Goal: Task Accomplishment & Management: Complete application form

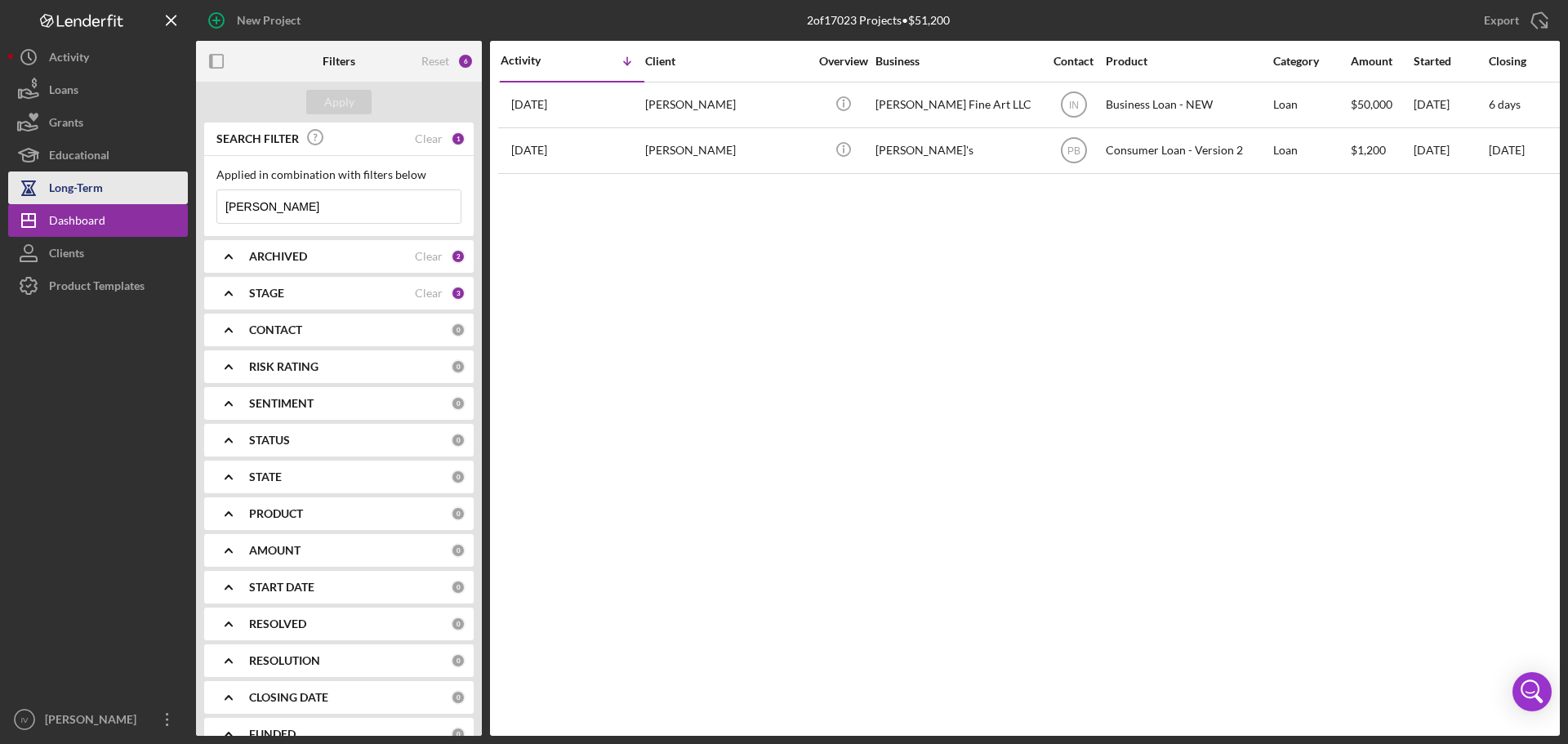
drag, startPoint x: 283, startPoint y: 201, endPoint x: 124, endPoint y: 194, distance: 159.2
click at [124, 194] on div "New Project 2 of 17023 Projects • $51,200 [PERSON_NAME] Export Icon/Export Filt…" at bounding box center [784, 368] width 1552 height 736
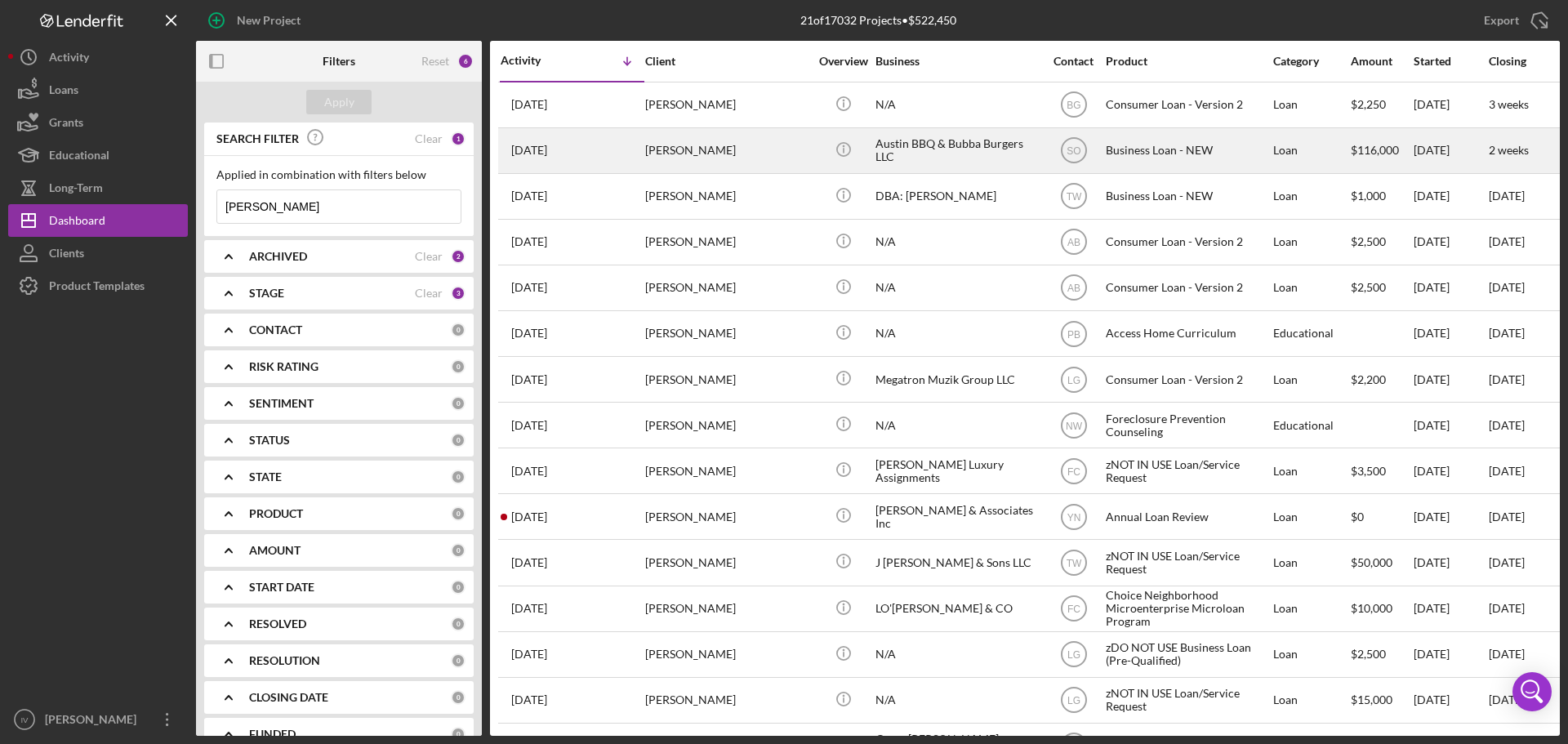
type input "[PERSON_NAME]"
click at [768, 142] on div "[PERSON_NAME]" at bounding box center [727, 151] width 163 height 43
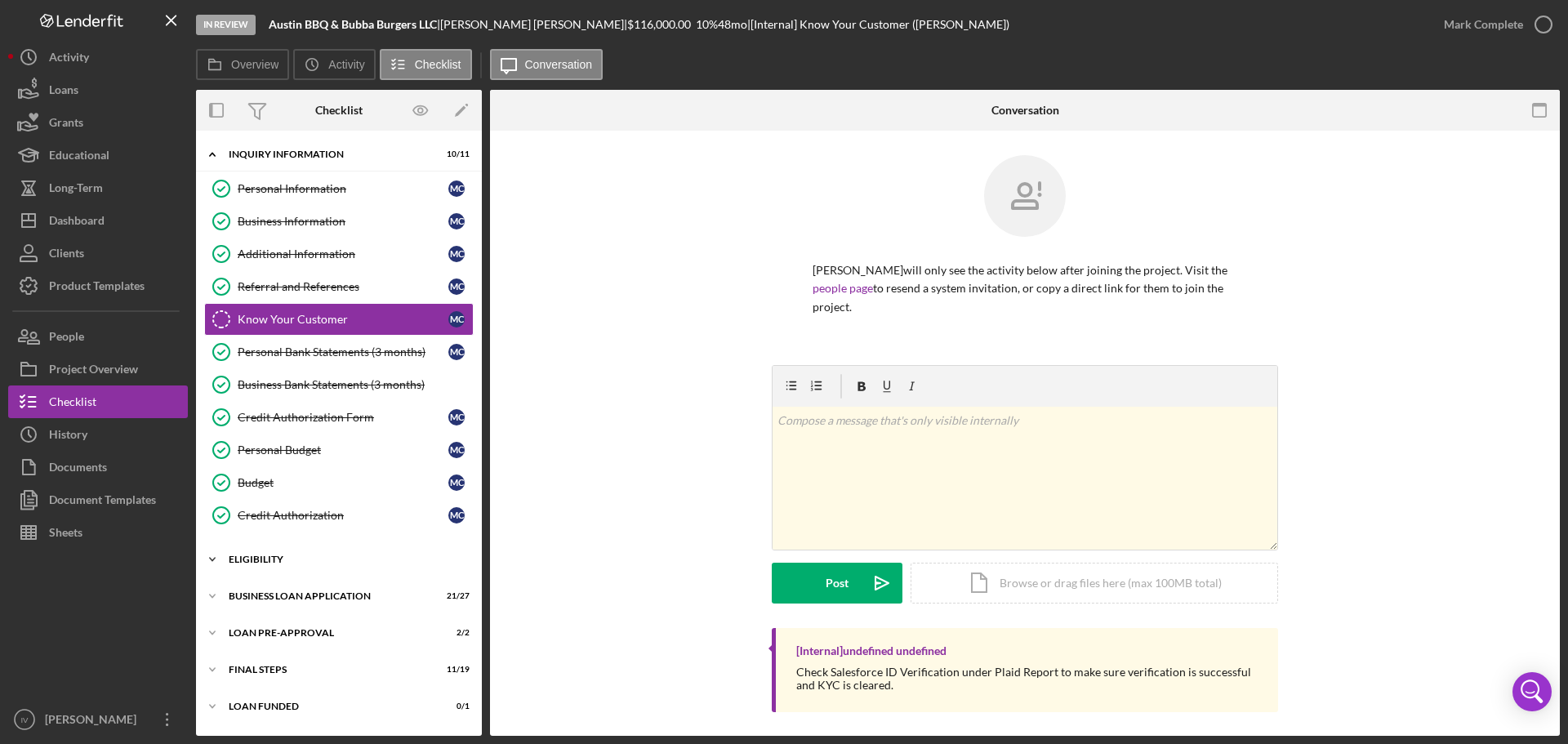
click at [281, 549] on div "Icon/Expander ELIGIBILITY 3 / 4" at bounding box center [338, 559] width 286 height 33
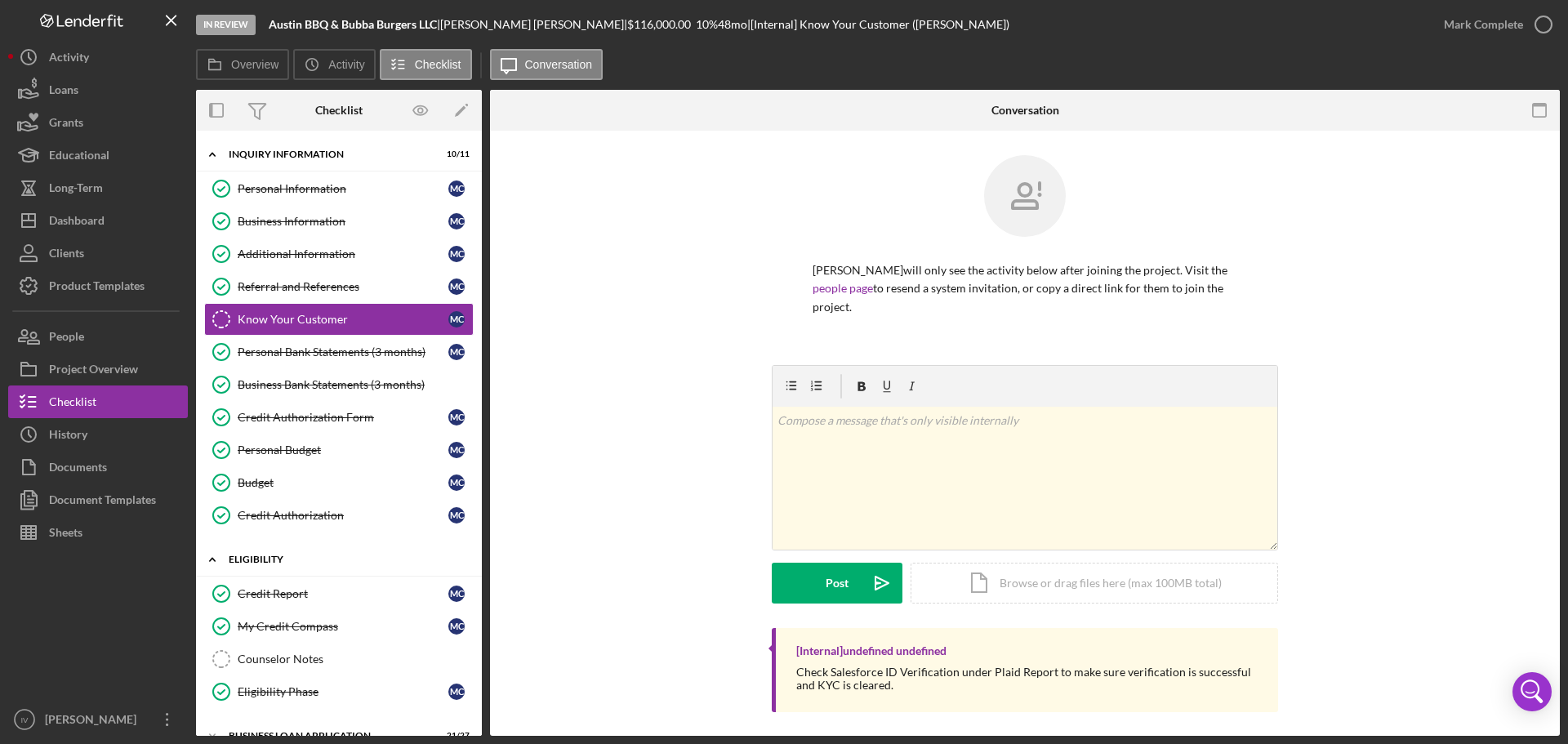
scroll to position [136, 0]
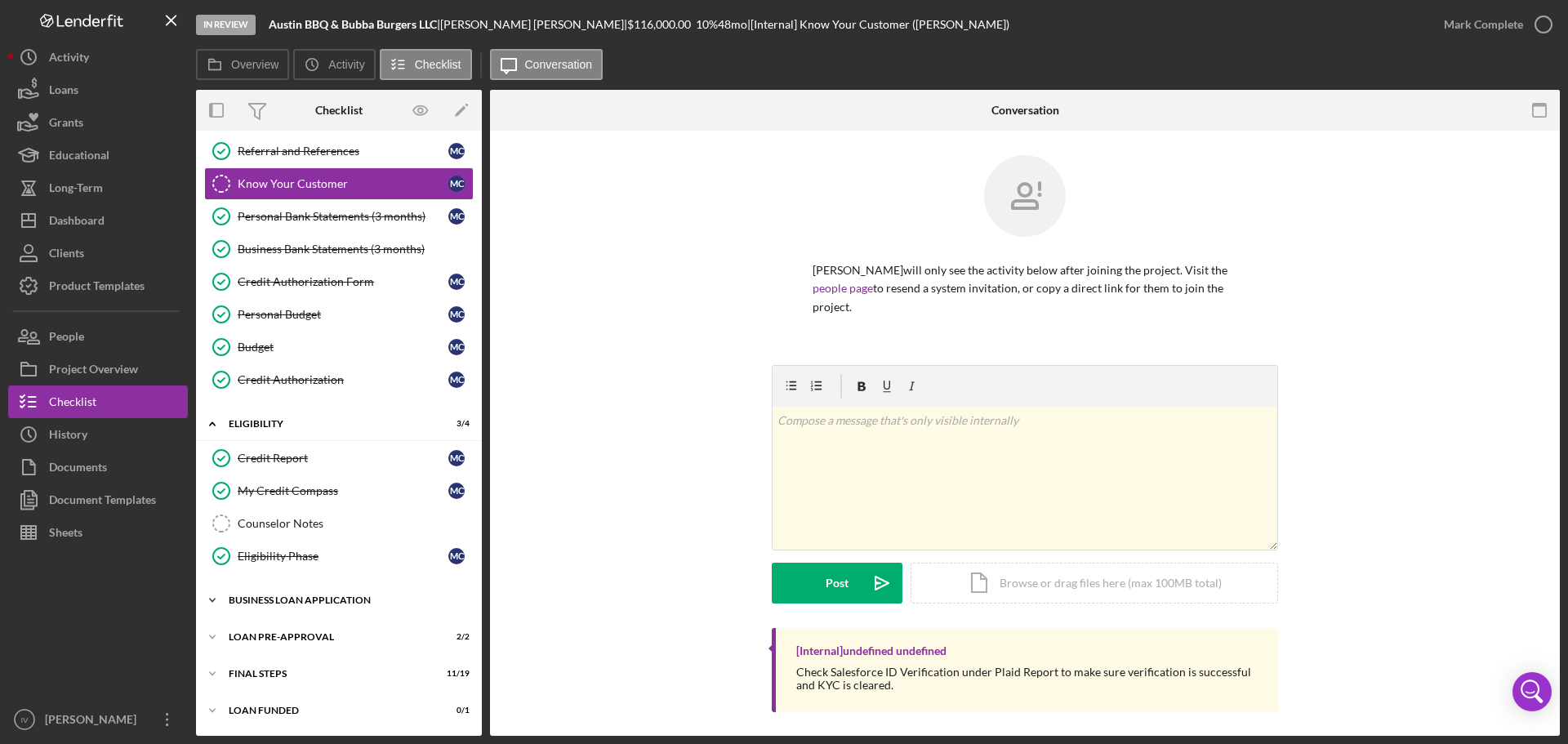
click at [271, 602] on div "BUSINESS LOAN APPLICATION" at bounding box center [345, 600] width 233 height 9
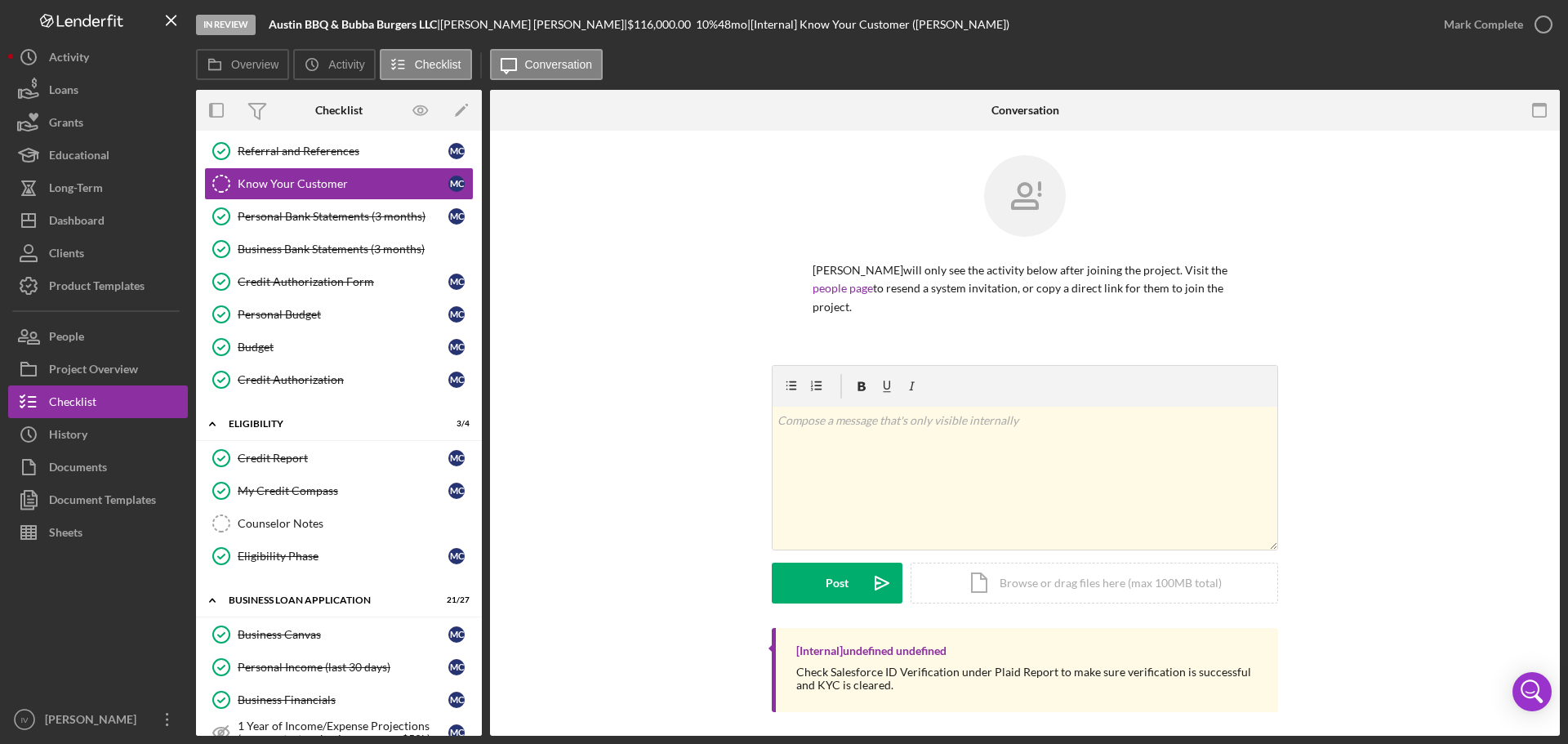
scroll to position [626, 0]
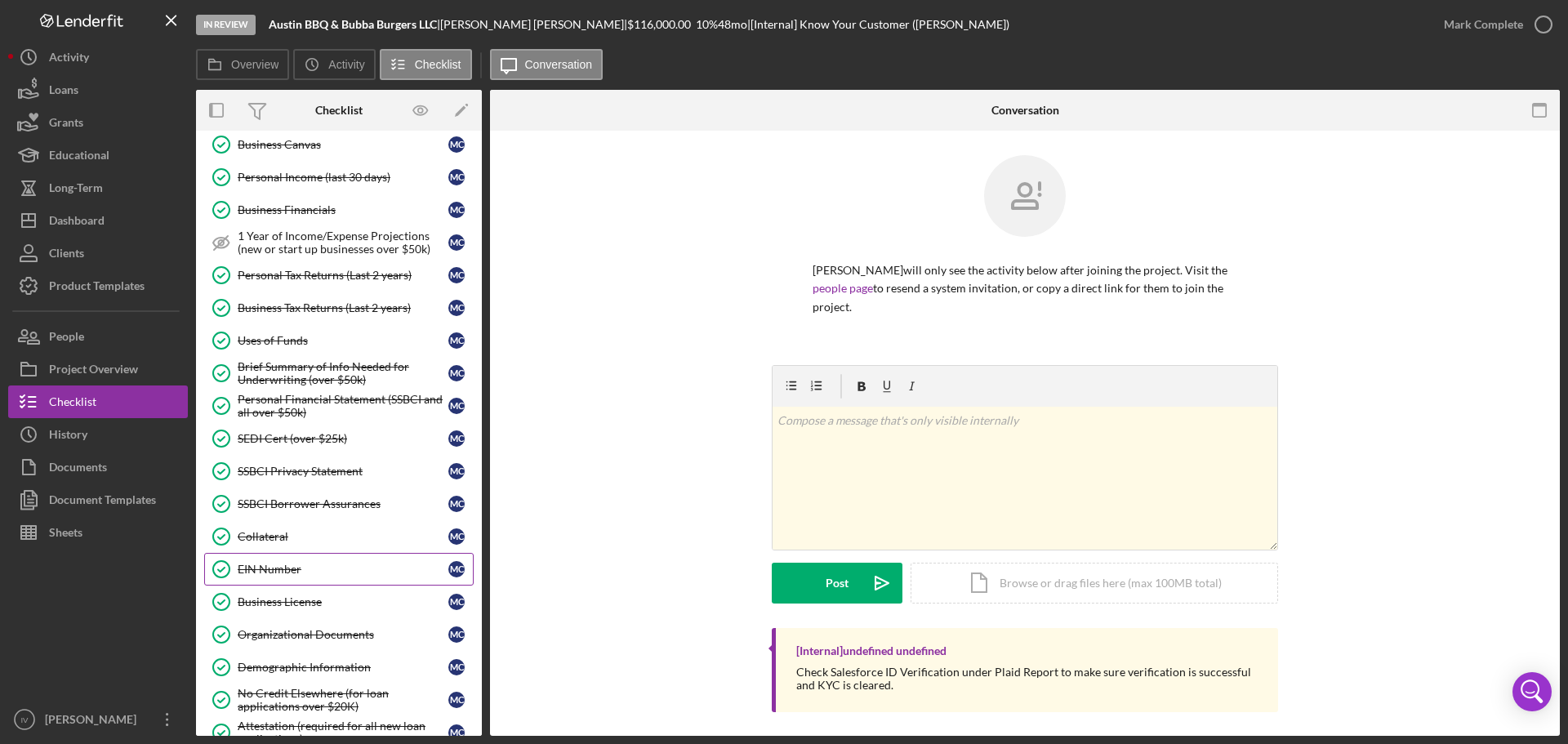
click at [275, 566] on div "EIN Number" at bounding box center [343, 569] width 211 height 13
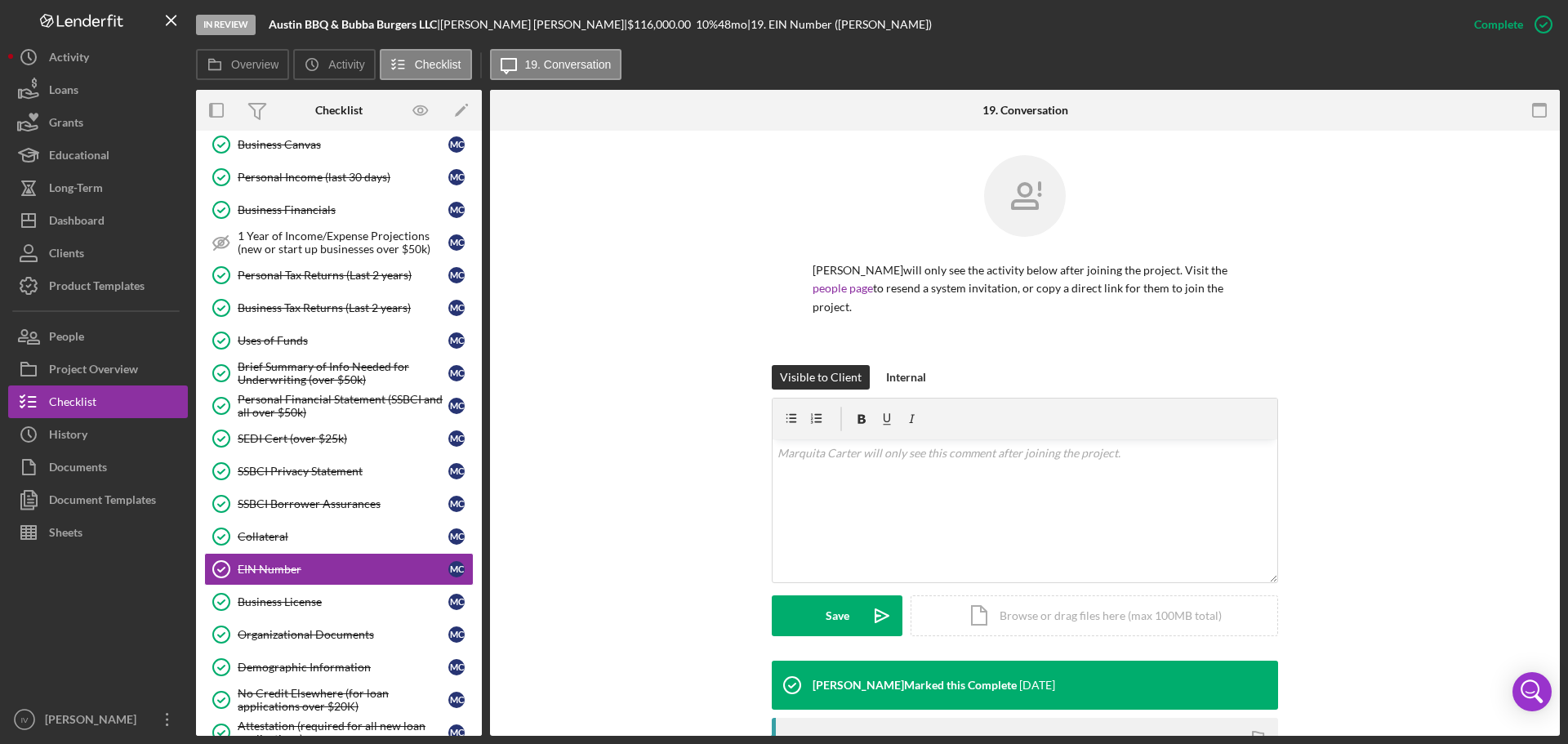
scroll to position [251, 0]
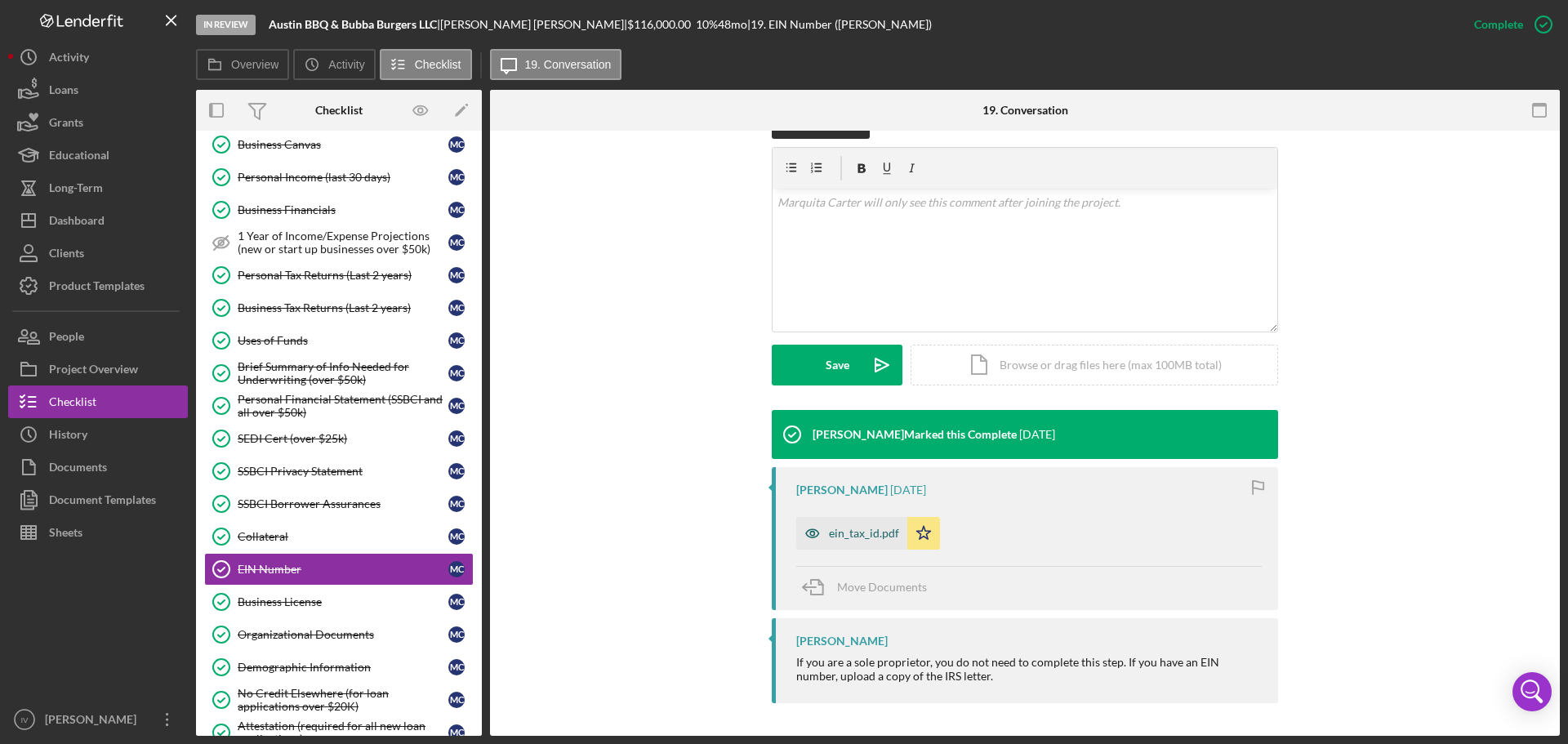
click at [845, 526] on div "ein_tax_id.pdf" at bounding box center [852, 533] width 111 height 33
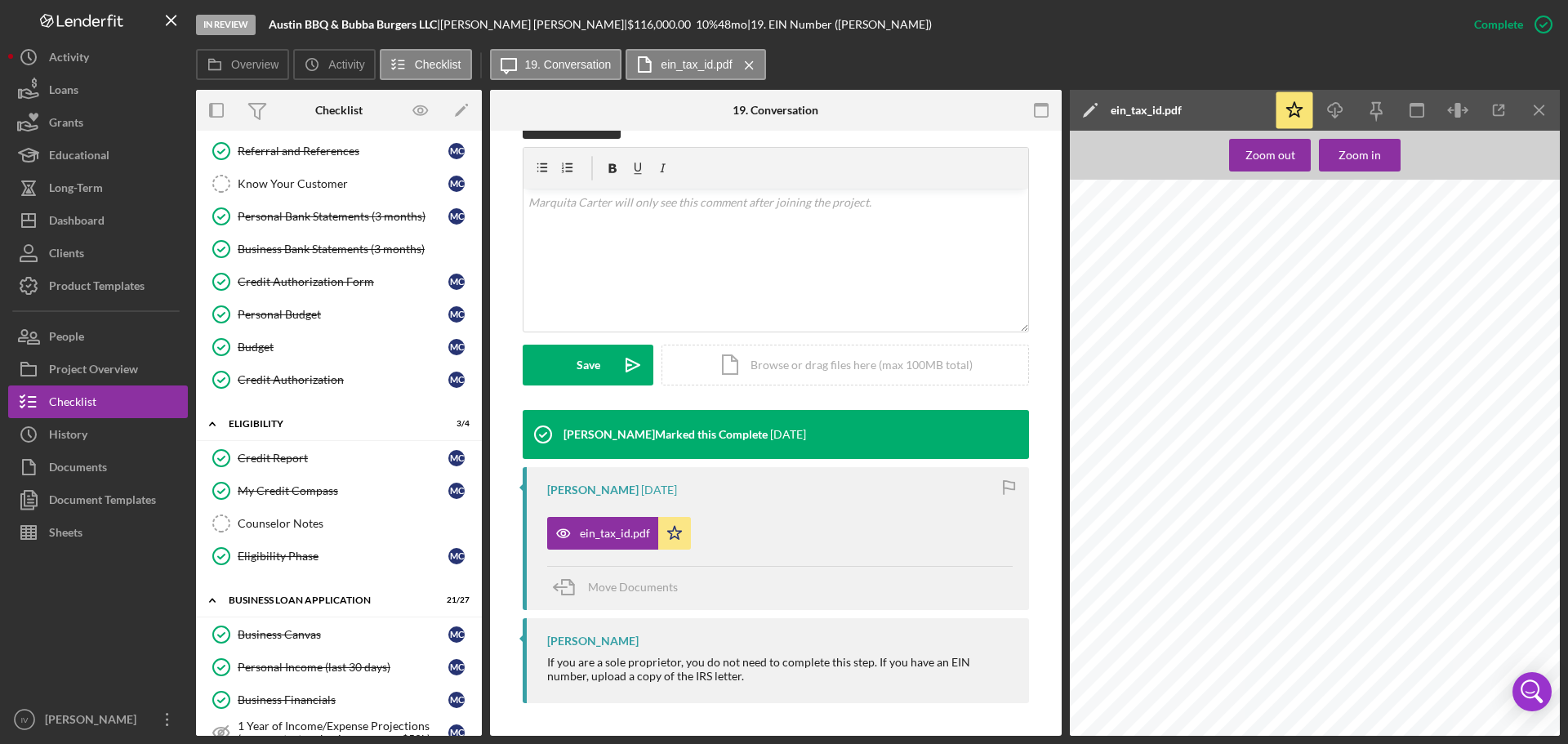
scroll to position [0, 0]
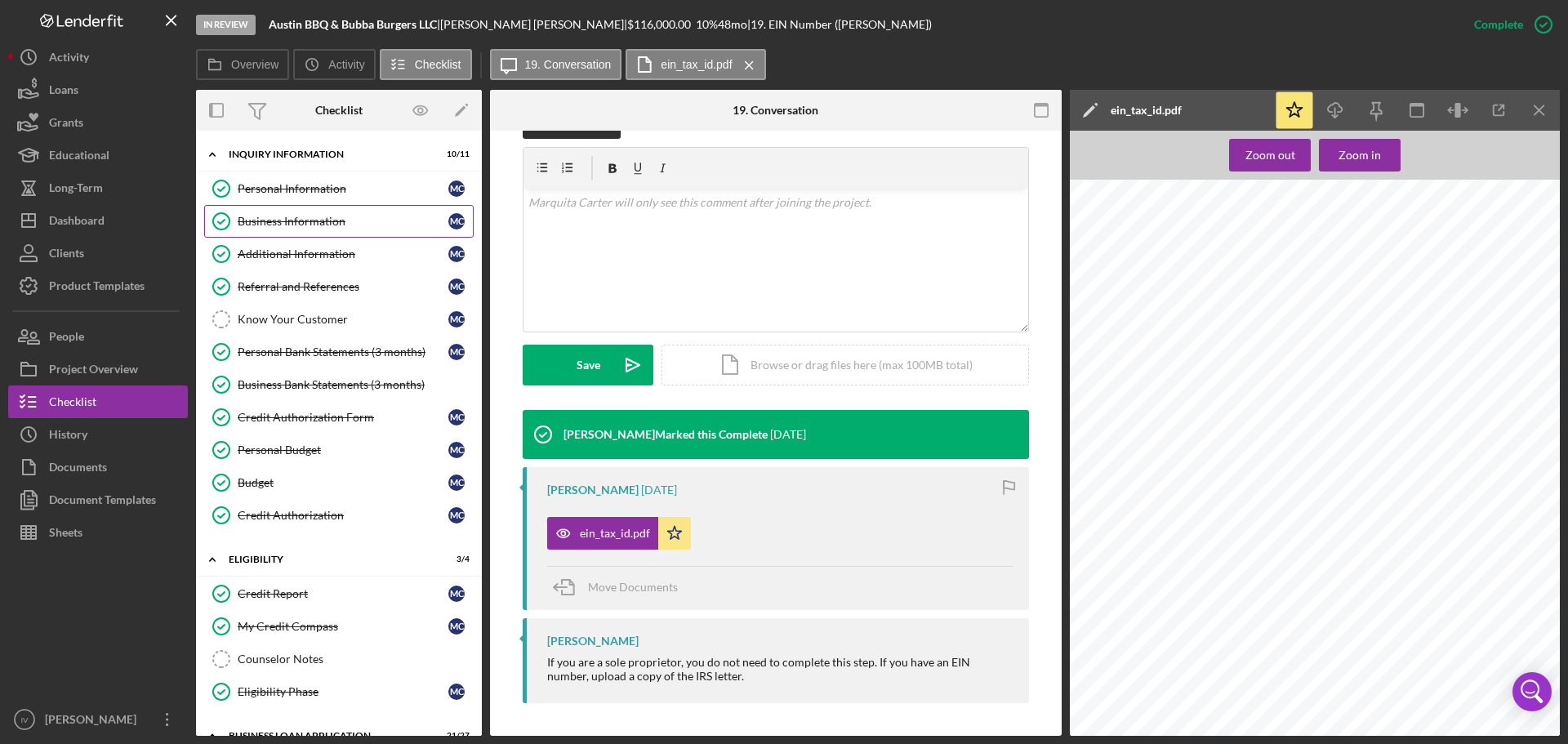
click at [278, 215] on div "Business Information" at bounding box center [343, 221] width 211 height 13
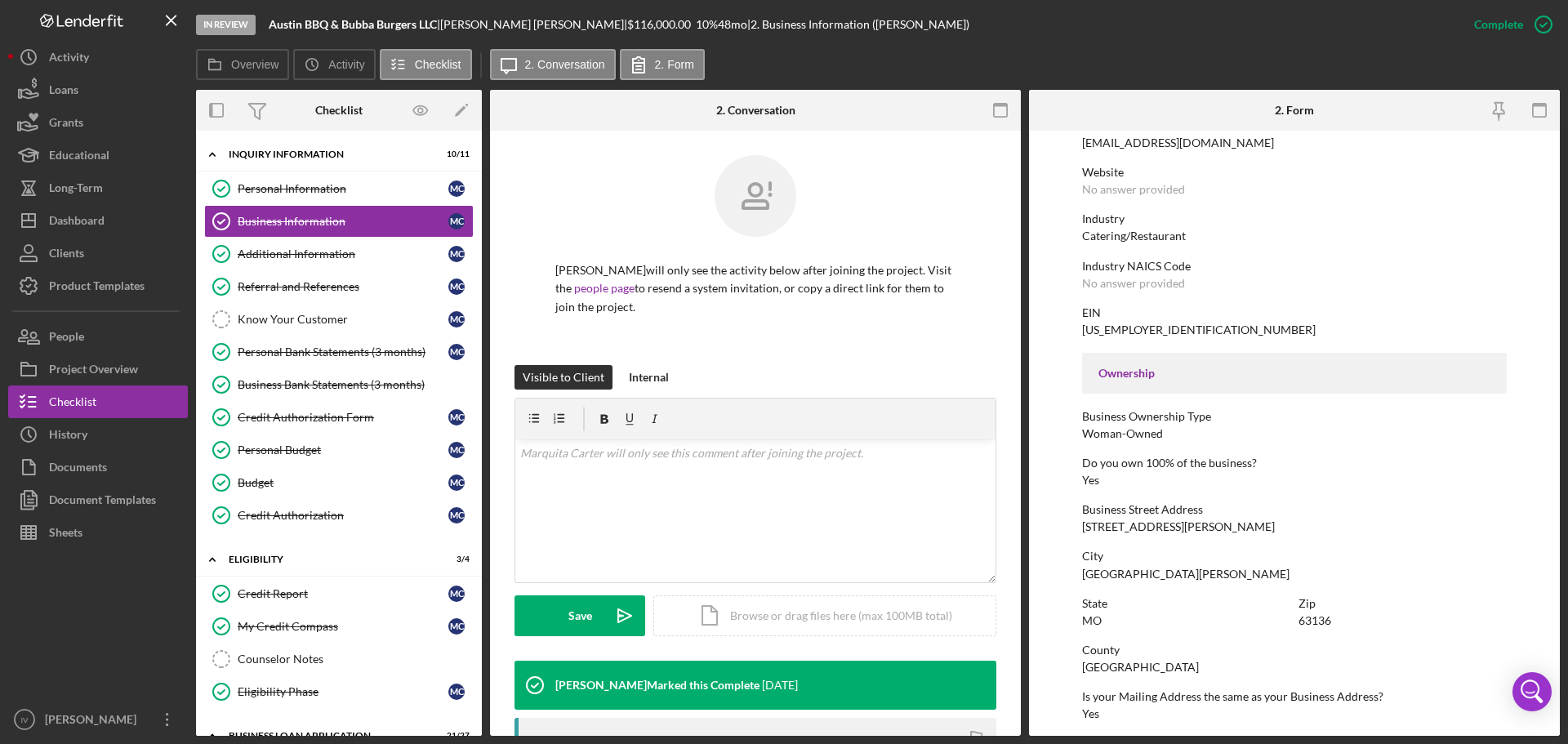
scroll to position [408, 0]
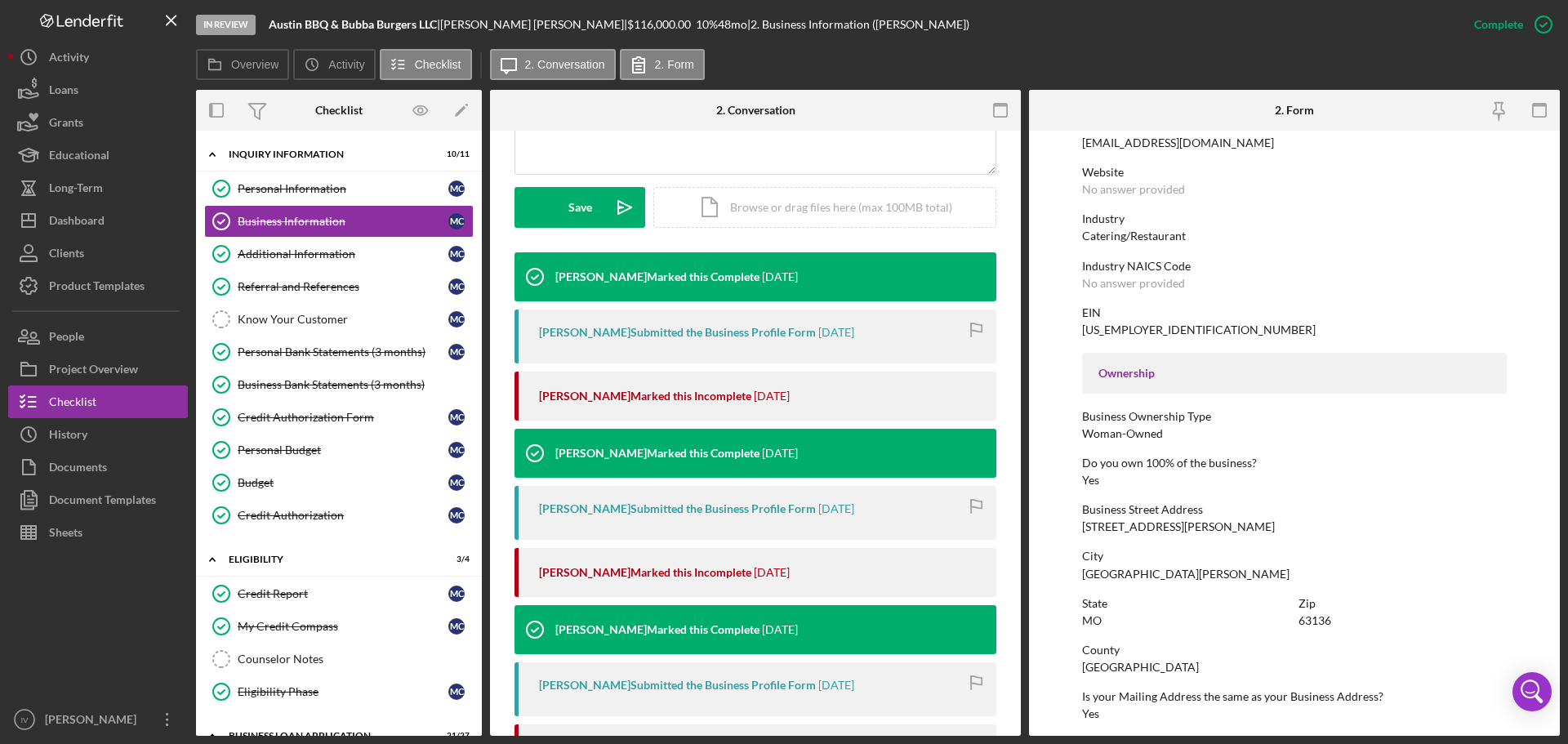
click at [621, 636] on div "[PERSON_NAME] Marked this Complete" at bounding box center [658, 629] width 205 height 13
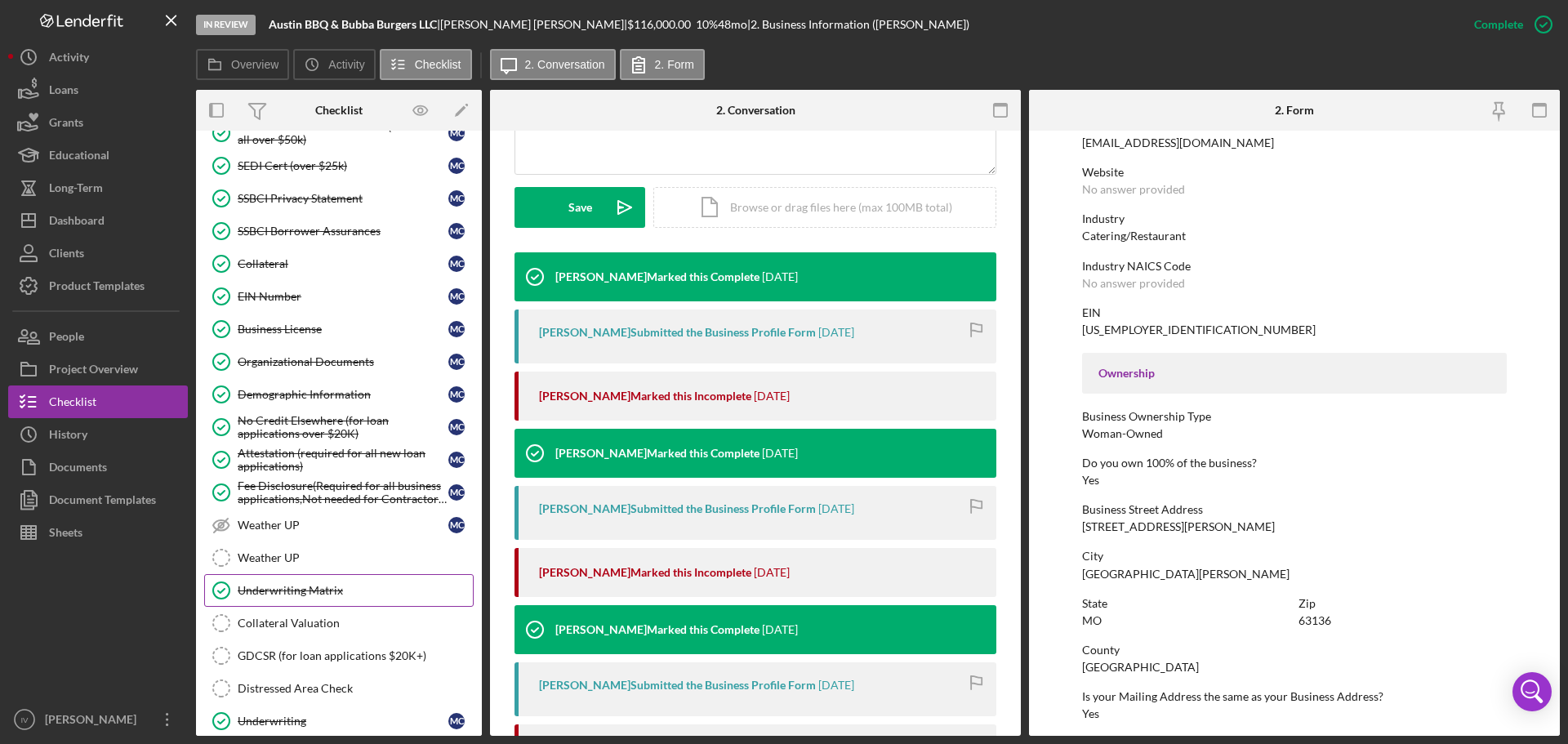
scroll to position [1027, 0]
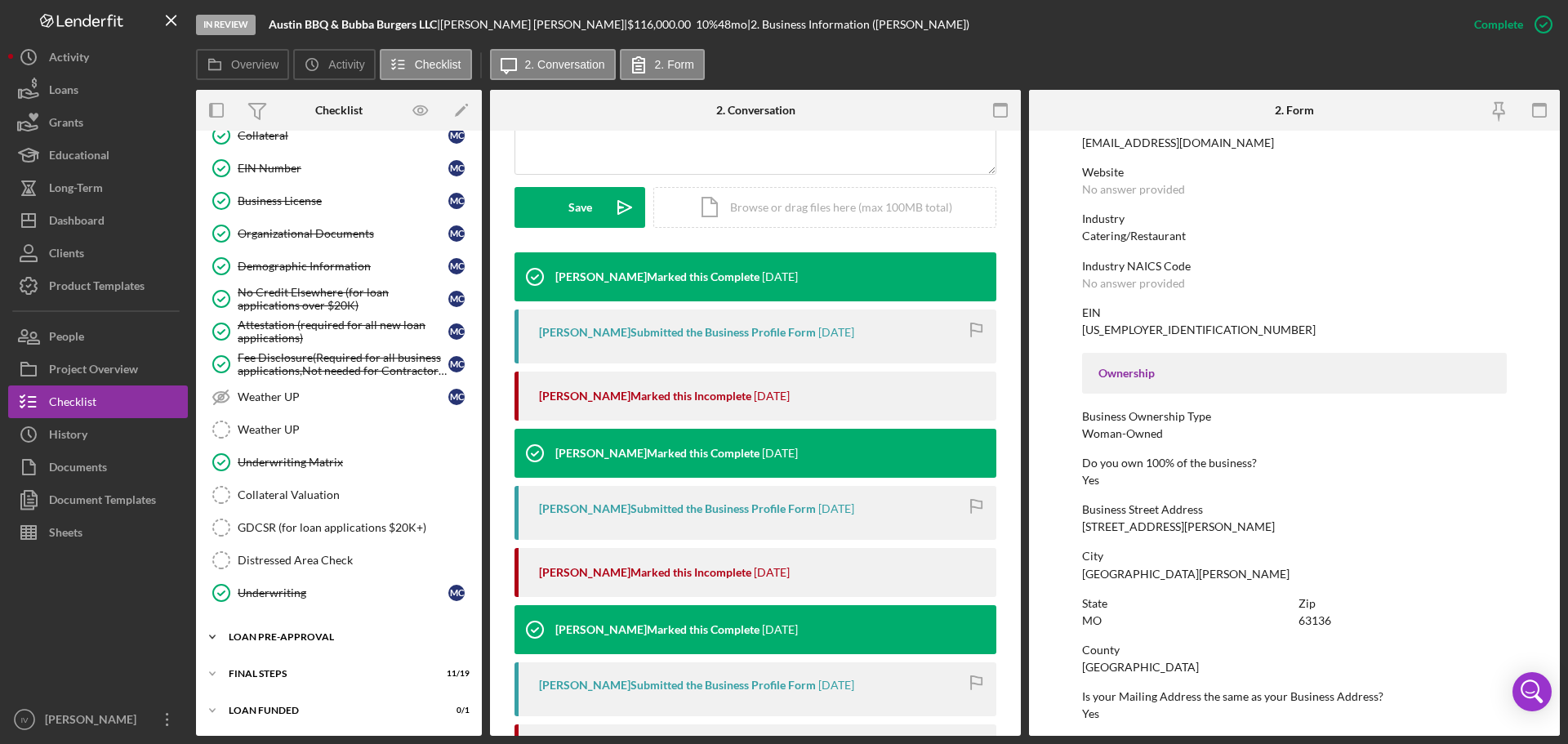
click at [284, 637] on div "LOAN PRE-APPROVAL" at bounding box center [345, 637] width 233 height 9
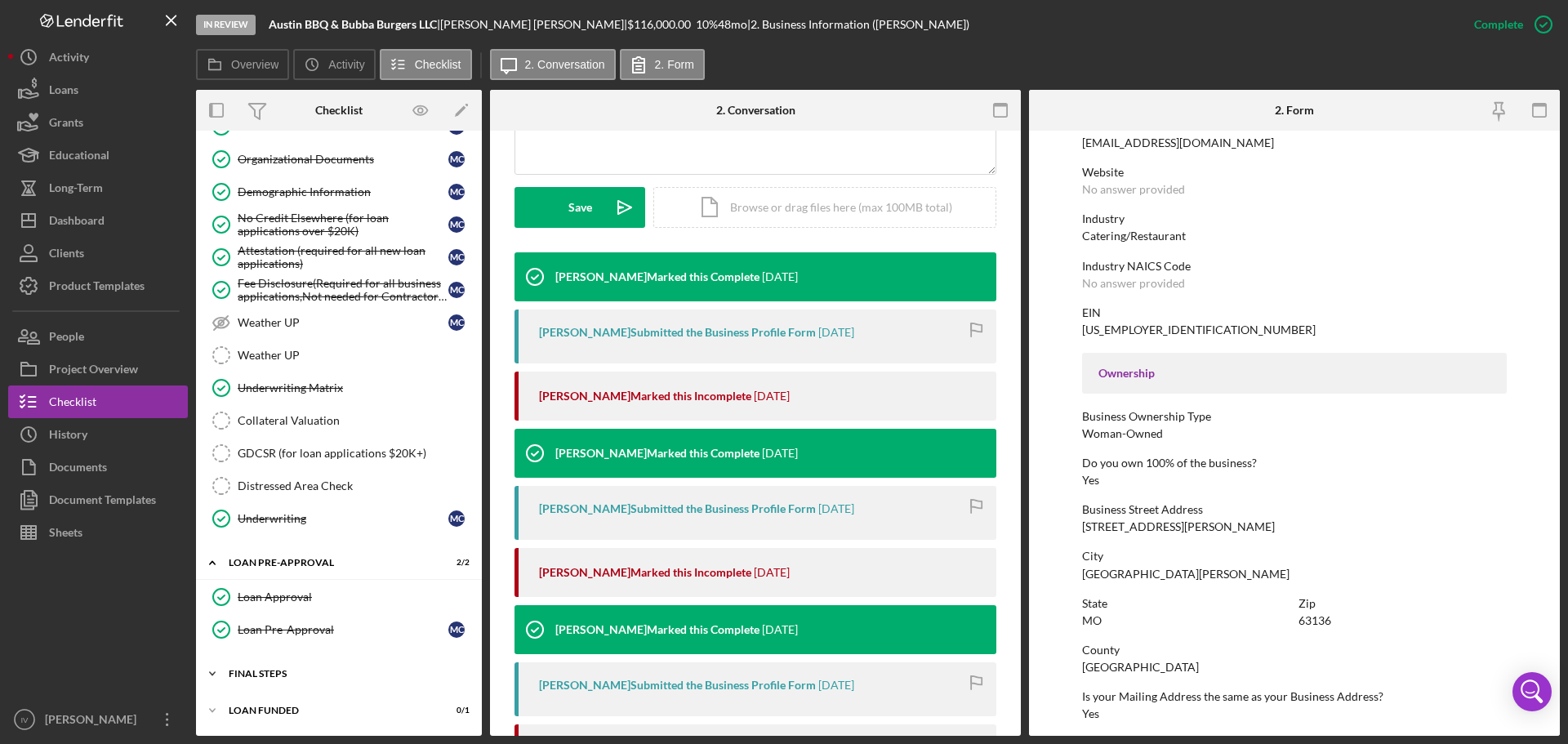
click at [273, 668] on div "Icon/Expander FINAL STEPS 11 / 19" at bounding box center [338, 674] width 286 height 33
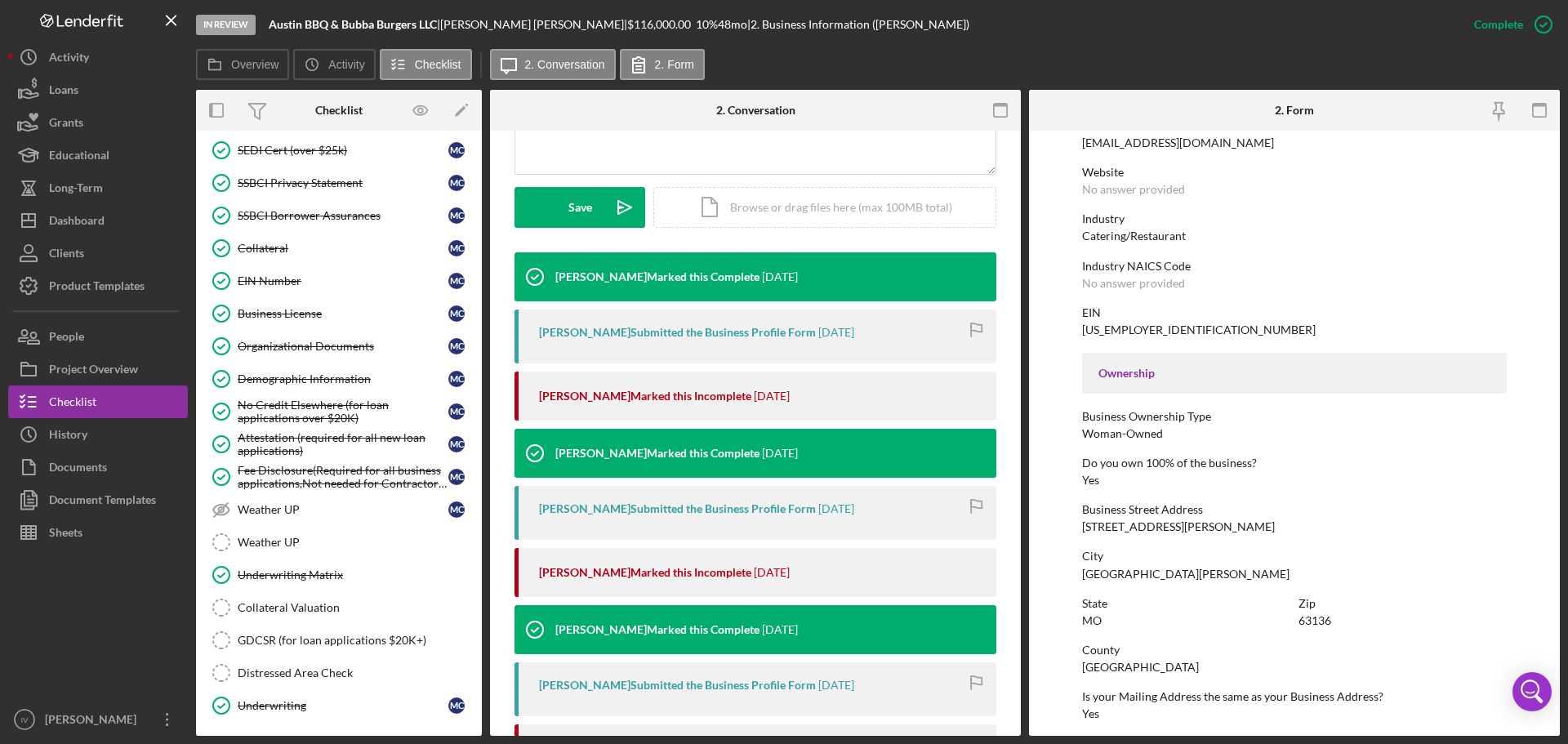
scroll to position [832, 0]
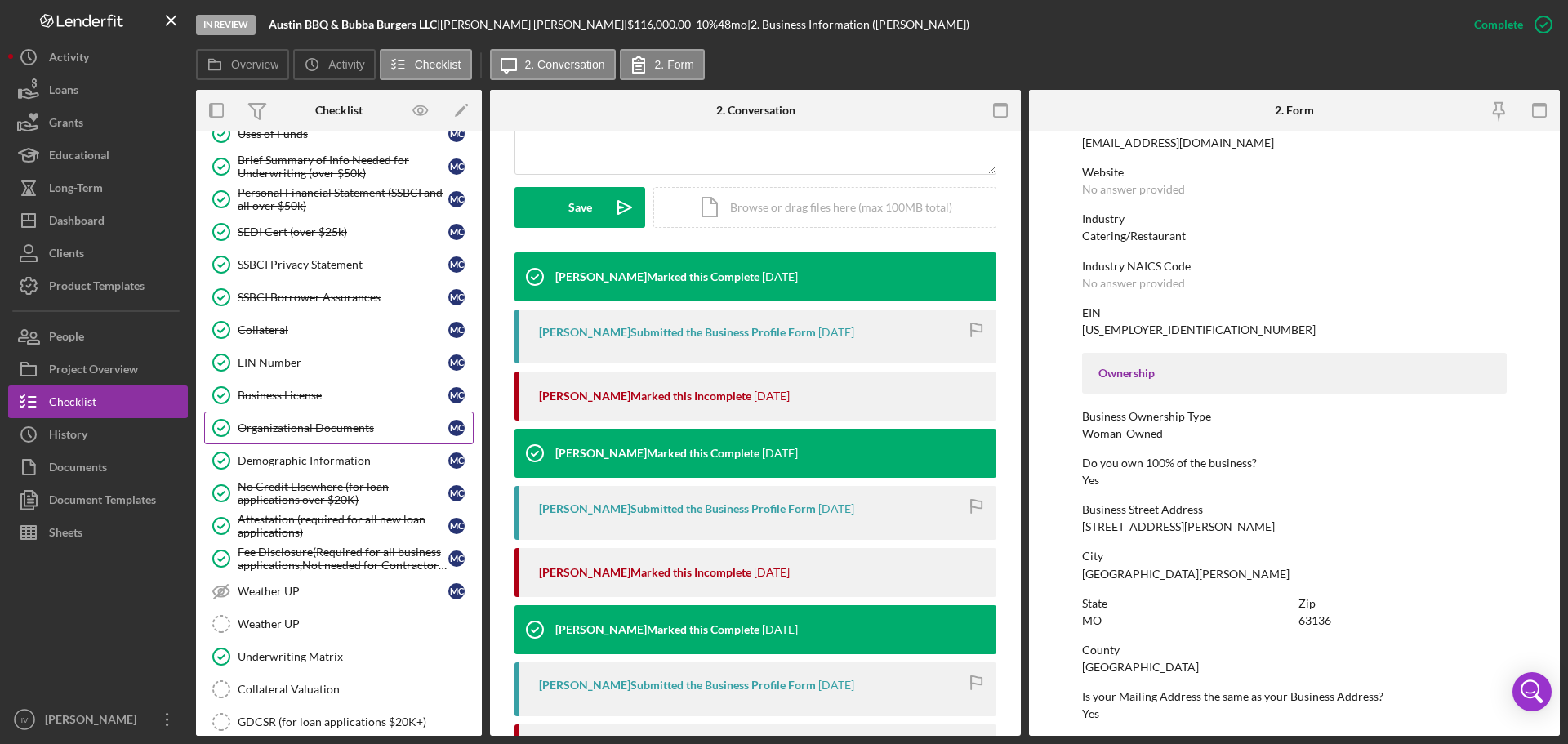
click at [316, 425] on div "Organizational Documents" at bounding box center [343, 427] width 211 height 13
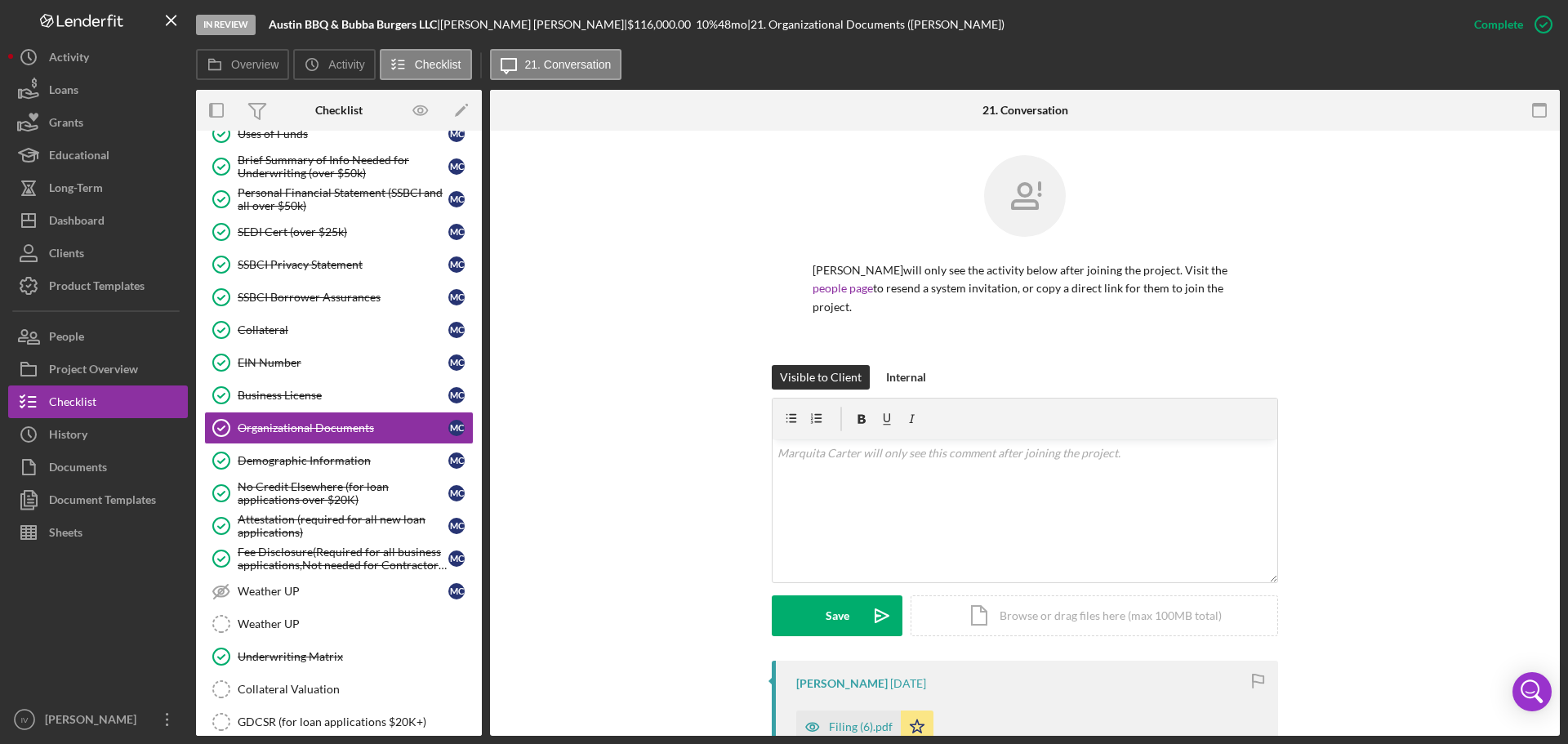
scroll to position [408, 0]
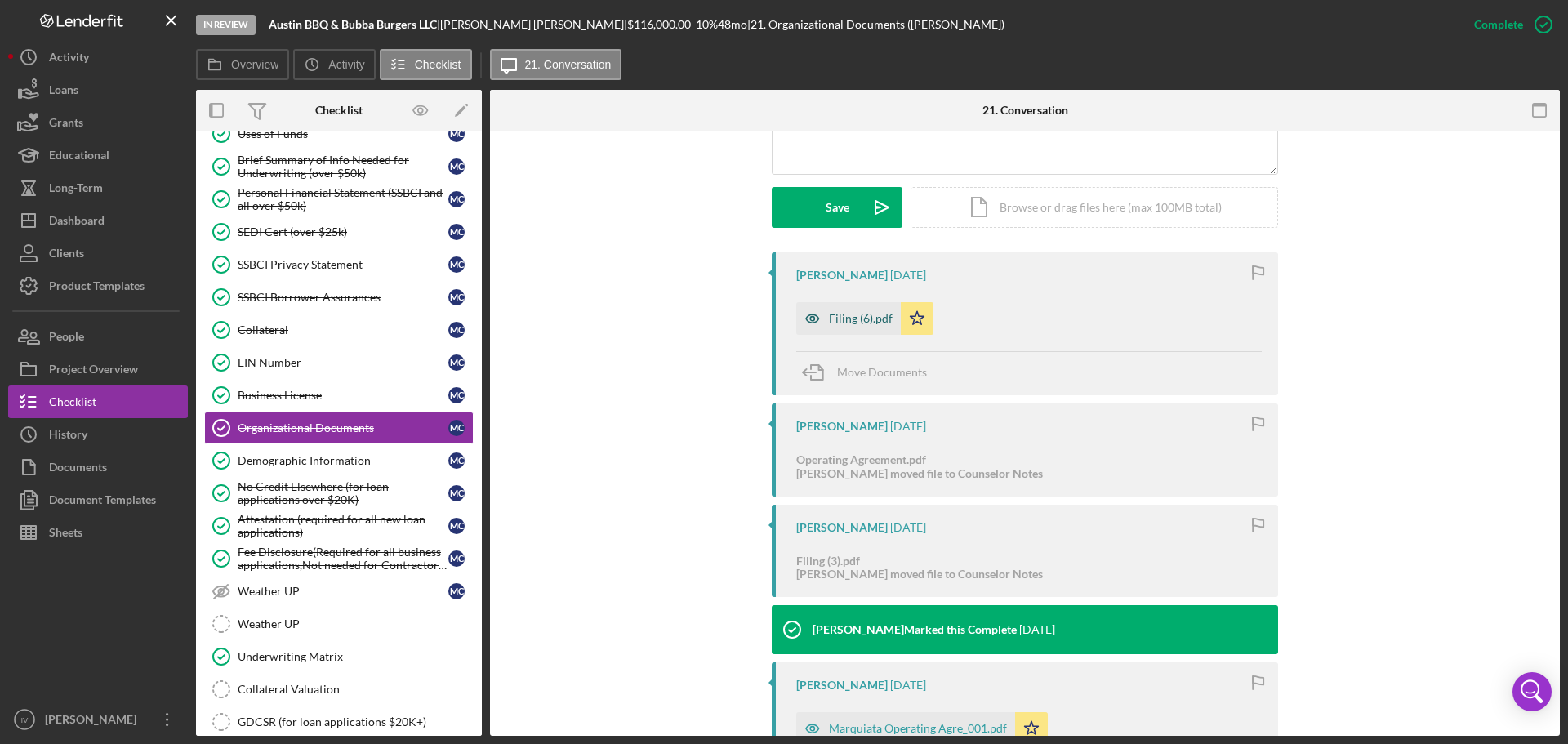
click at [878, 319] on div "Filing (6).pdf" at bounding box center [861, 318] width 64 height 13
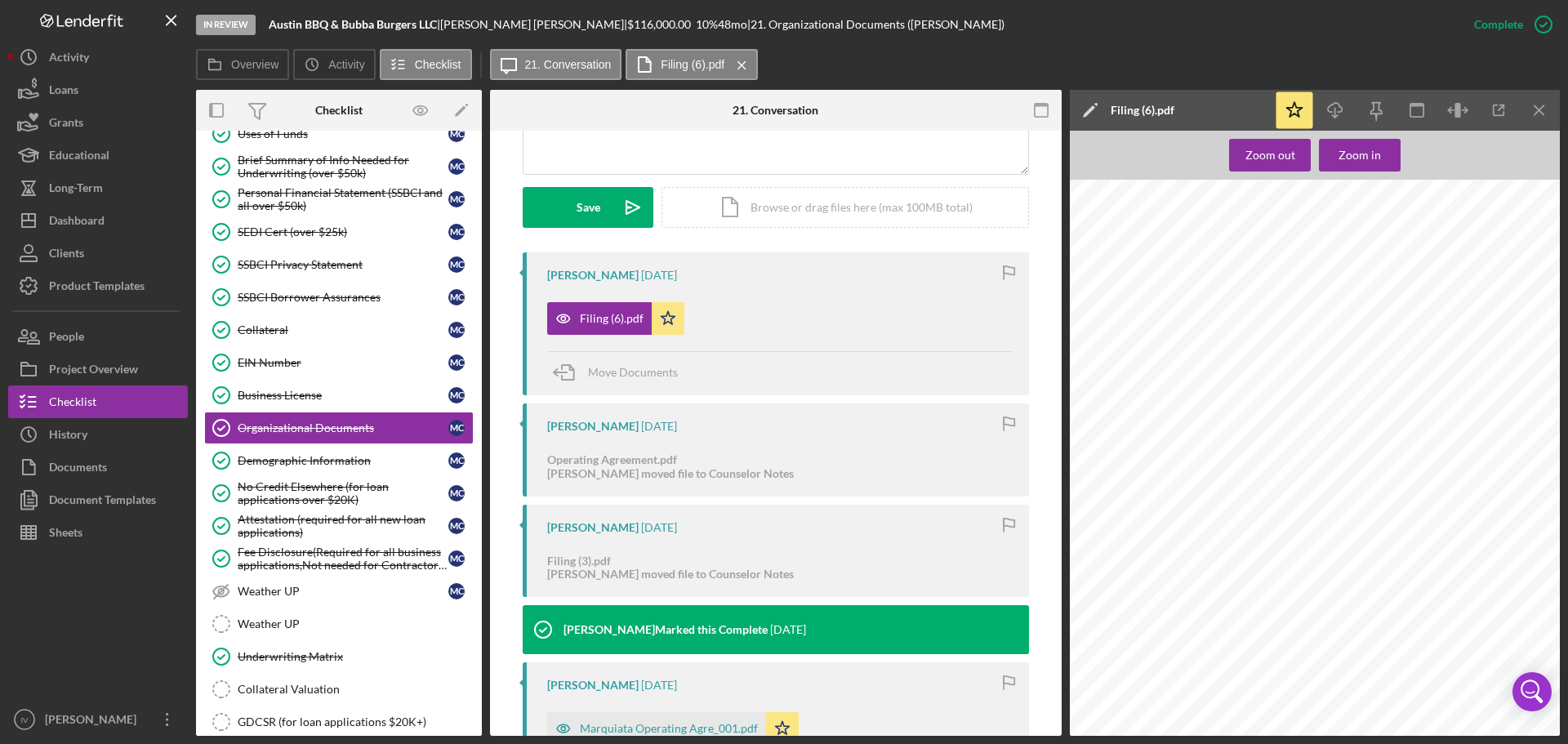
scroll to position [697, 0]
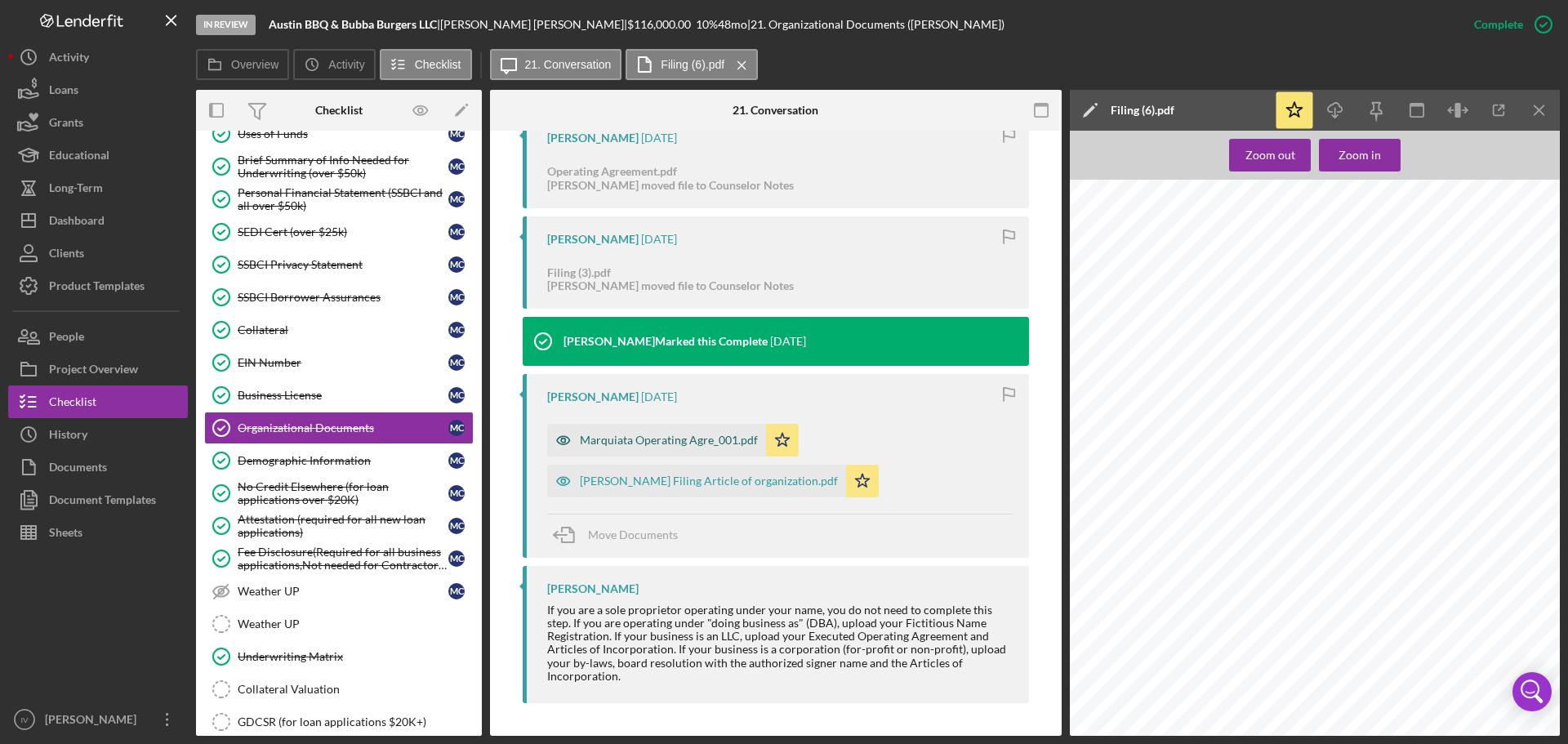
click at [683, 441] on div "Marquiata Operating Agre_001.pdf" at bounding box center [669, 440] width 178 height 13
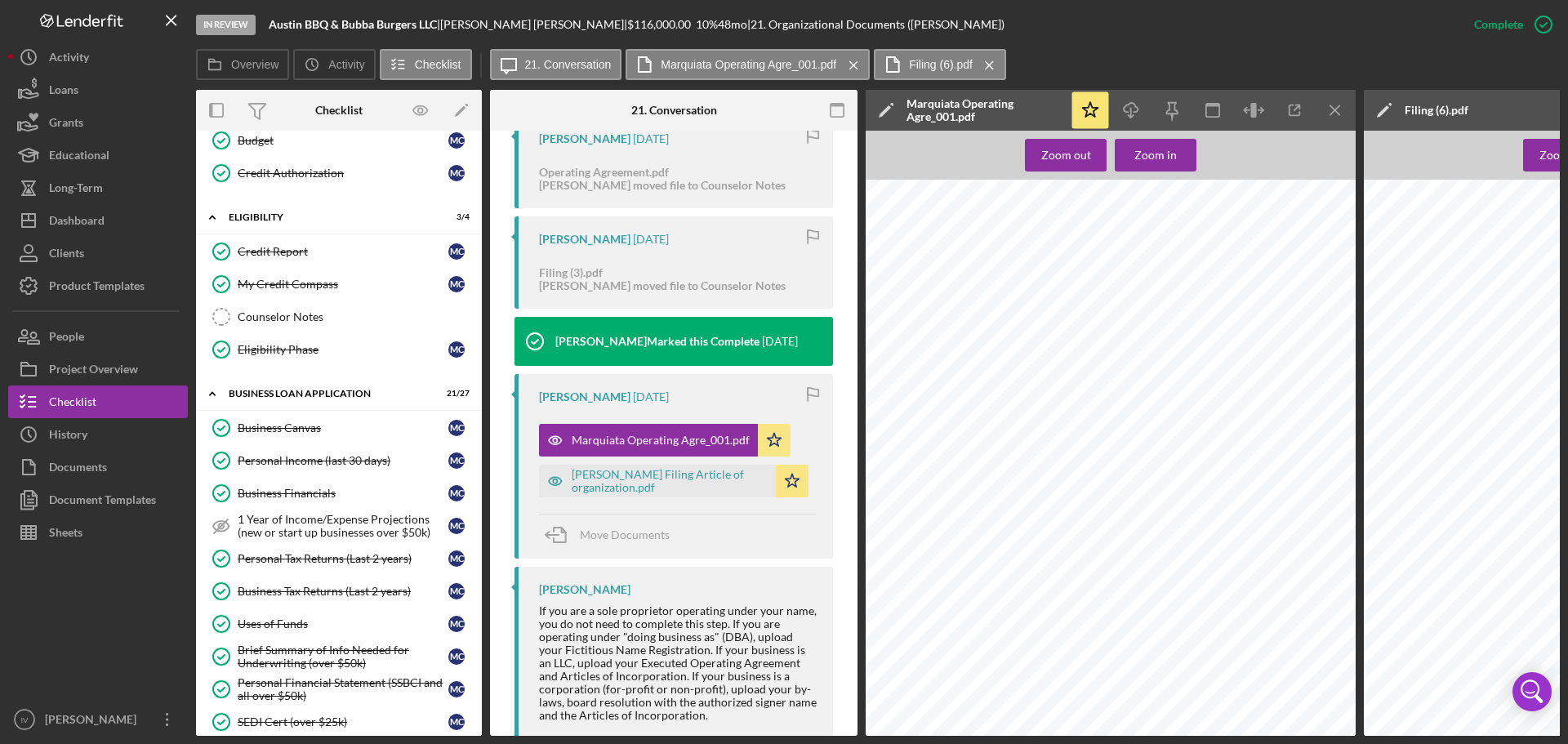
scroll to position [0, 0]
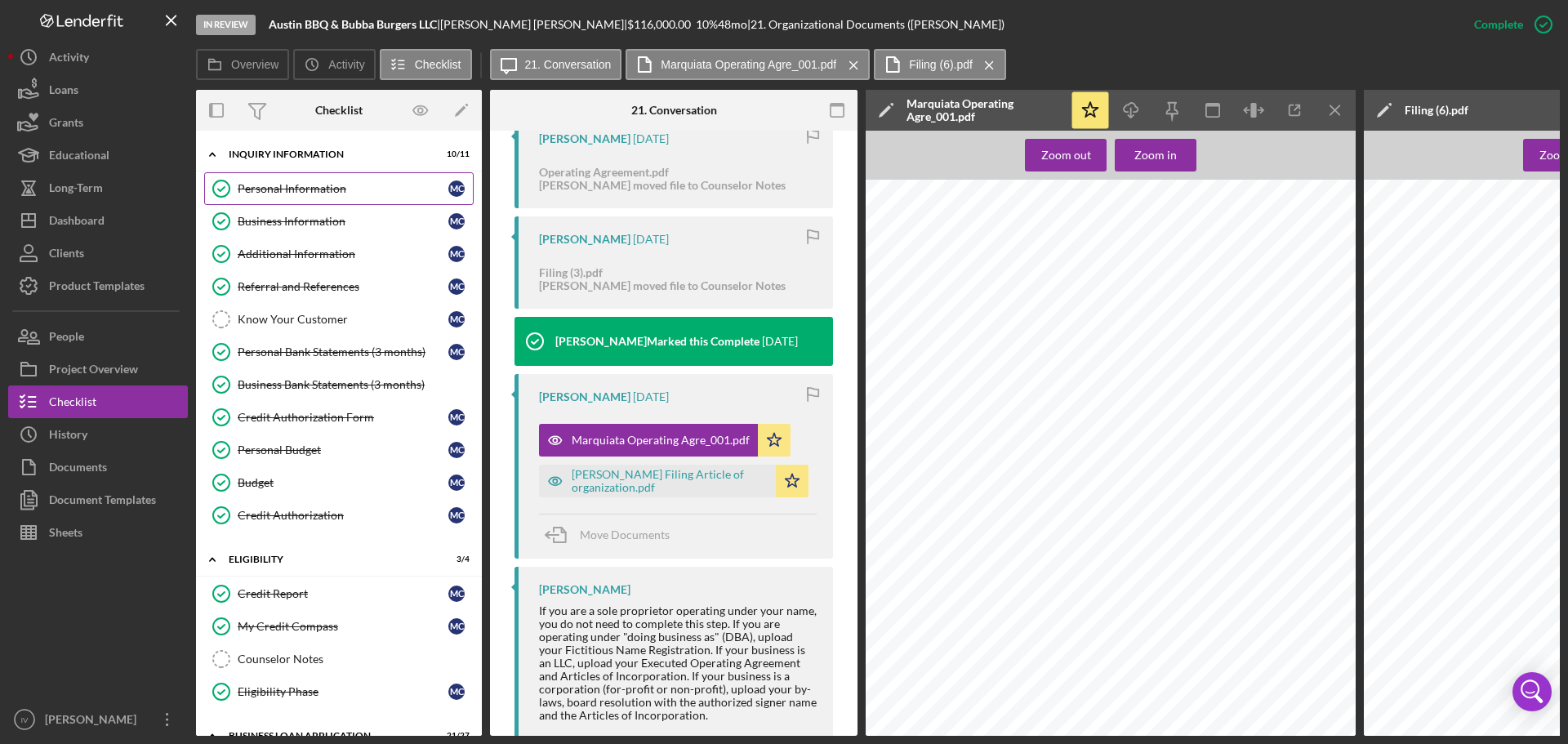
click at [276, 195] on link "Personal Information Personal Information M C" at bounding box center [339, 189] width 269 height 33
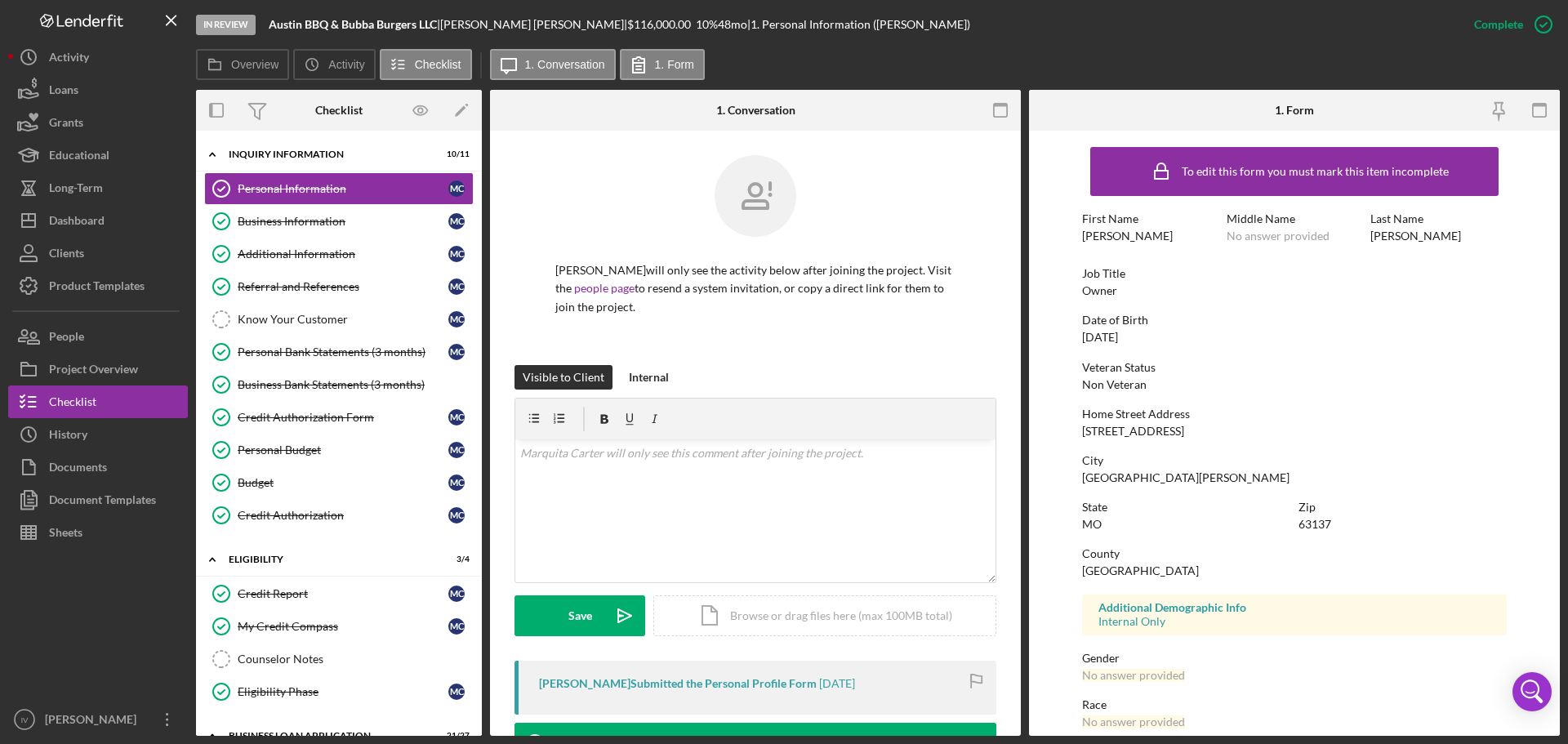
scroll to position [157, 0]
